Goal: Task Accomplishment & Management: Use online tool/utility

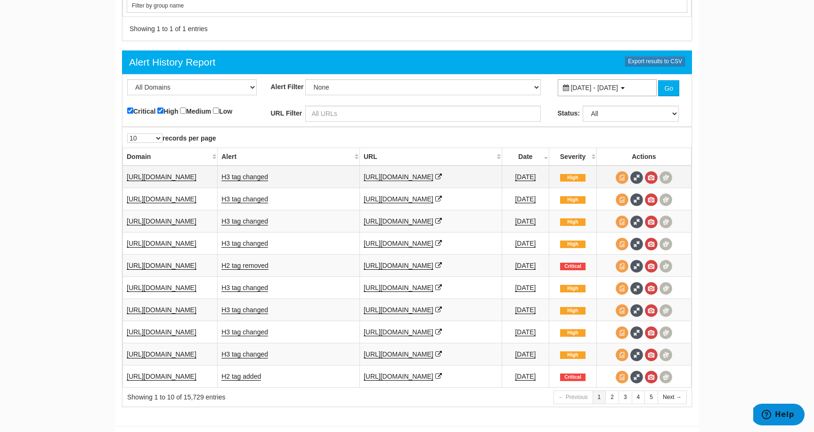
scroll to position [1075, 0]
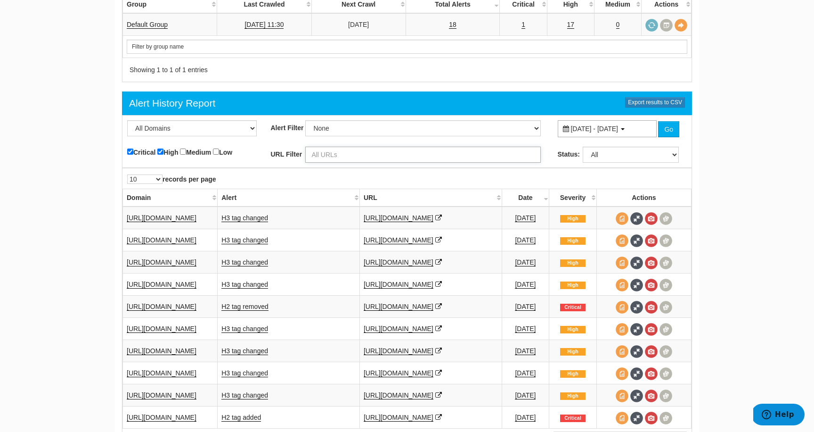
click at [408, 147] on input "text" at bounding box center [423, 155] width 236 height 16
type input "beta"
click at [618, 125] on span "[DATE] - [DATE]" at bounding box center [595, 129] width 48 height 8
type input "[DATE]"
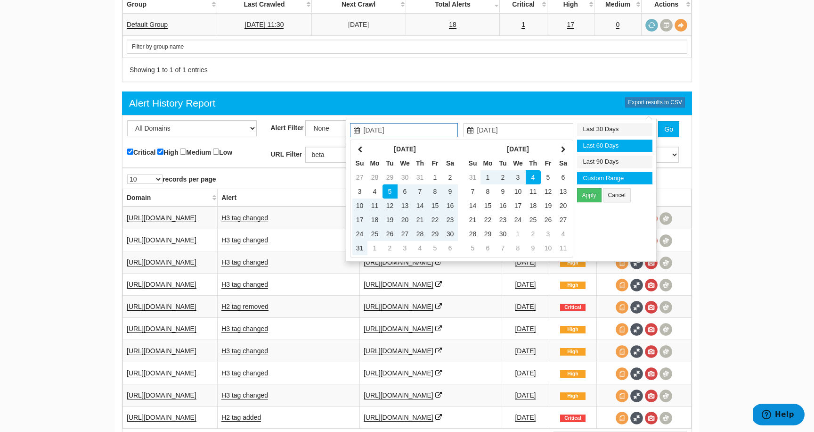
type input "[DATE]"
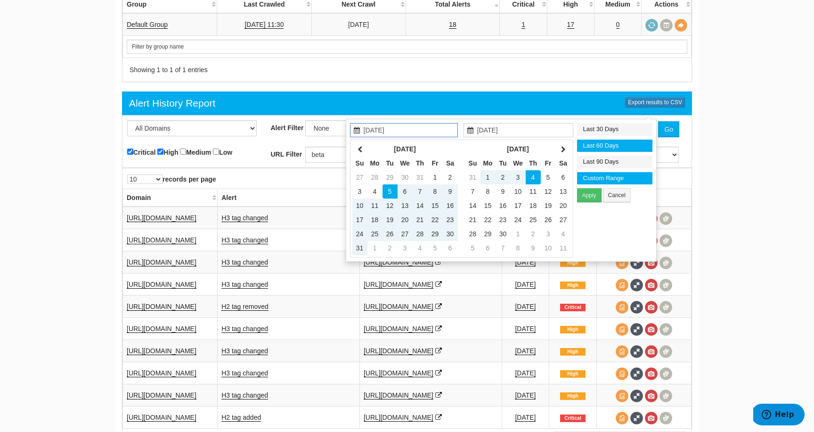
type input "[DATE]"
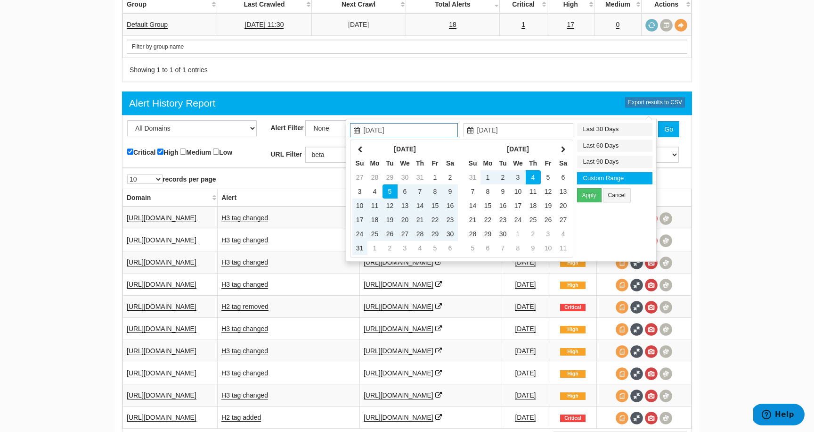
type input "[DATE]"
click at [624, 160] on li "Last 90 Days" at bounding box center [614, 161] width 75 height 13
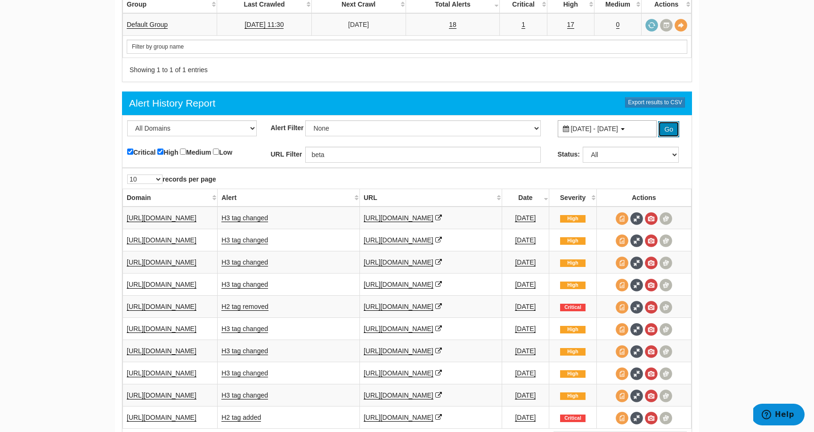
click at [672, 121] on button "Go" at bounding box center [668, 129] width 21 height 16
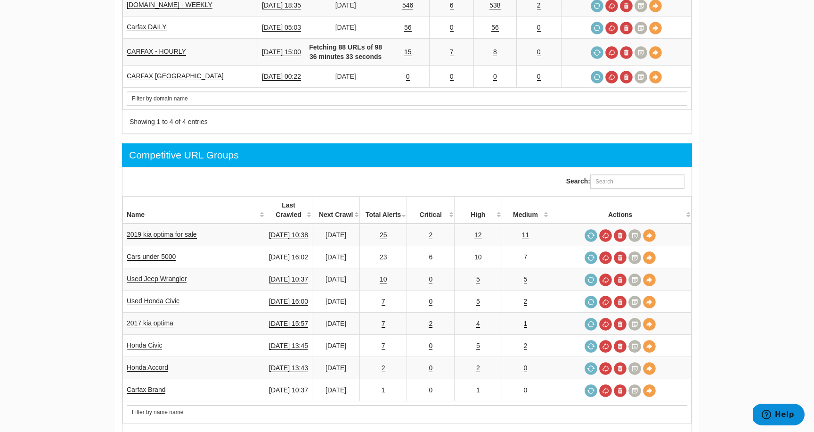
scroll to position [0, 0]
